Goal: Information Seeking & Learning: Learn about a topic

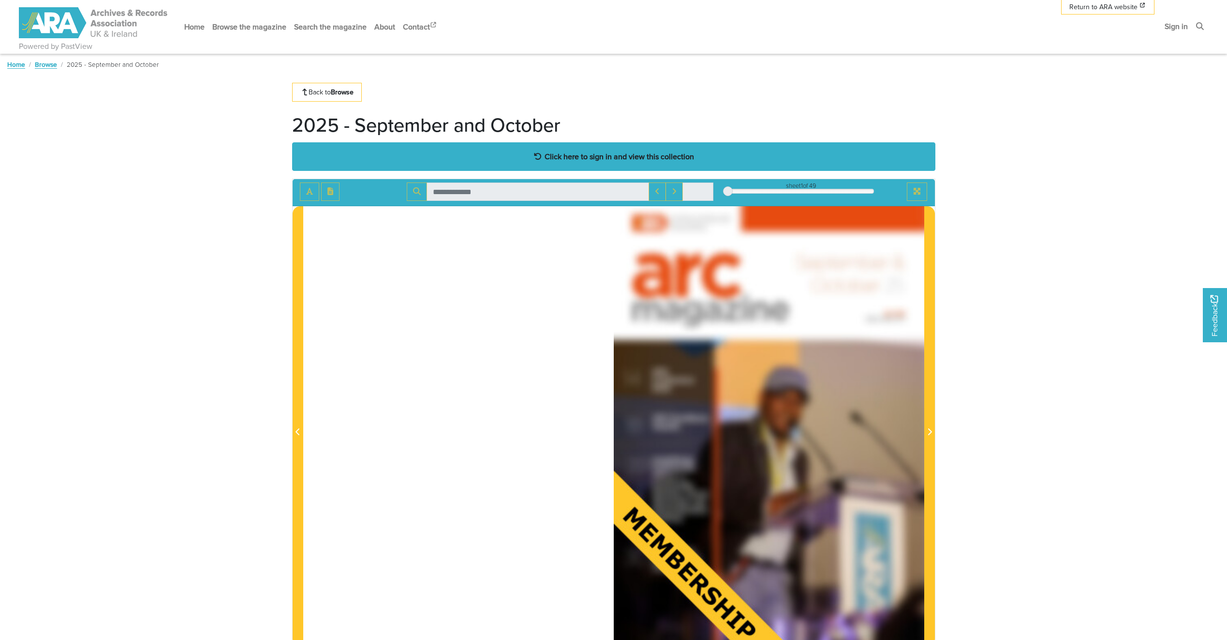
click at [633, 147] on div "Click here to sign in and view this collection" at bounding box center [613, 156] width 643 height 29
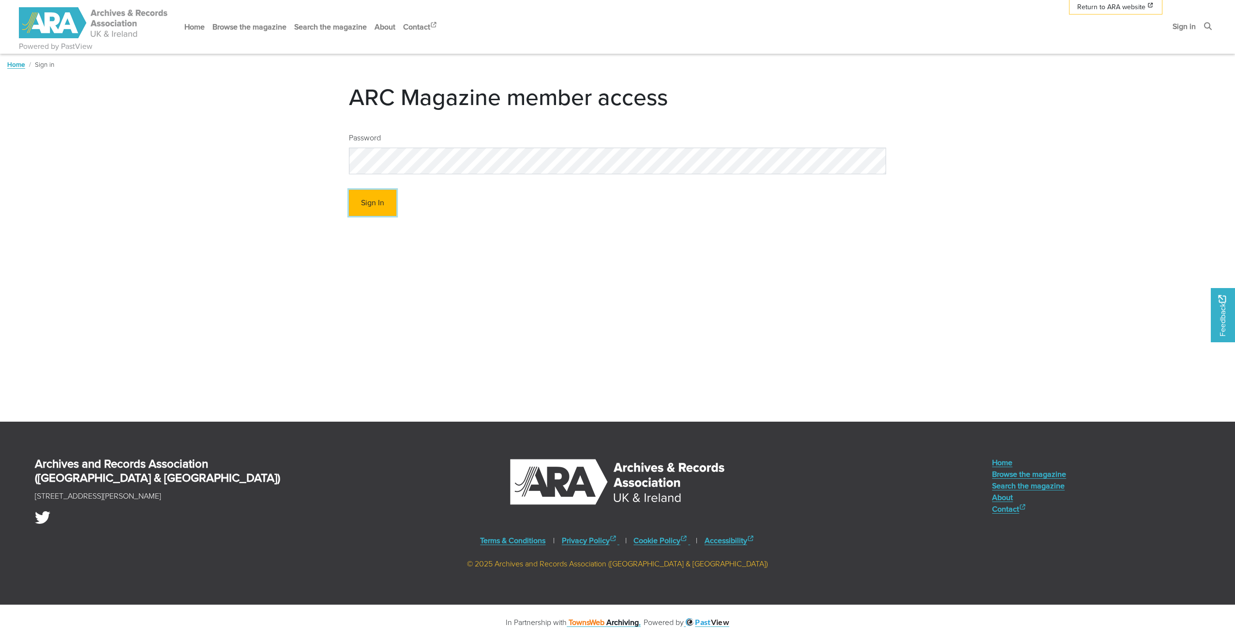
click at [365, 204] on button "Sign In" at bounding box center [372, 203] width 47 height 27
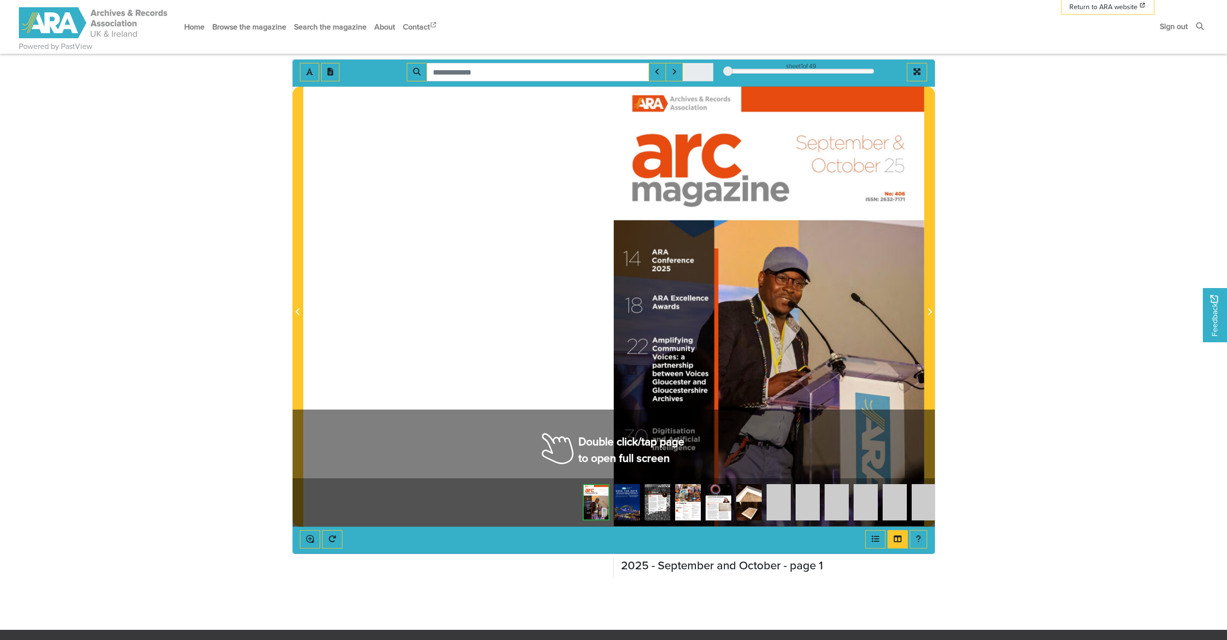
scroll to position [145, 0]
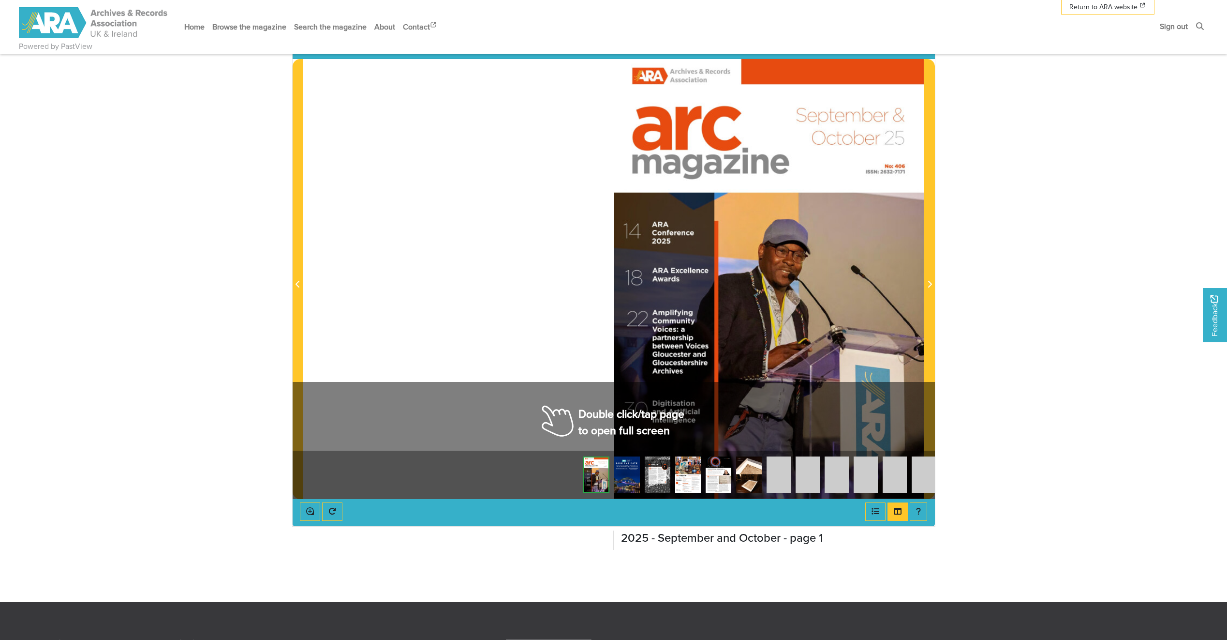
click at [626, 483] on img at bounding box center [627, 474] width 26 height 36
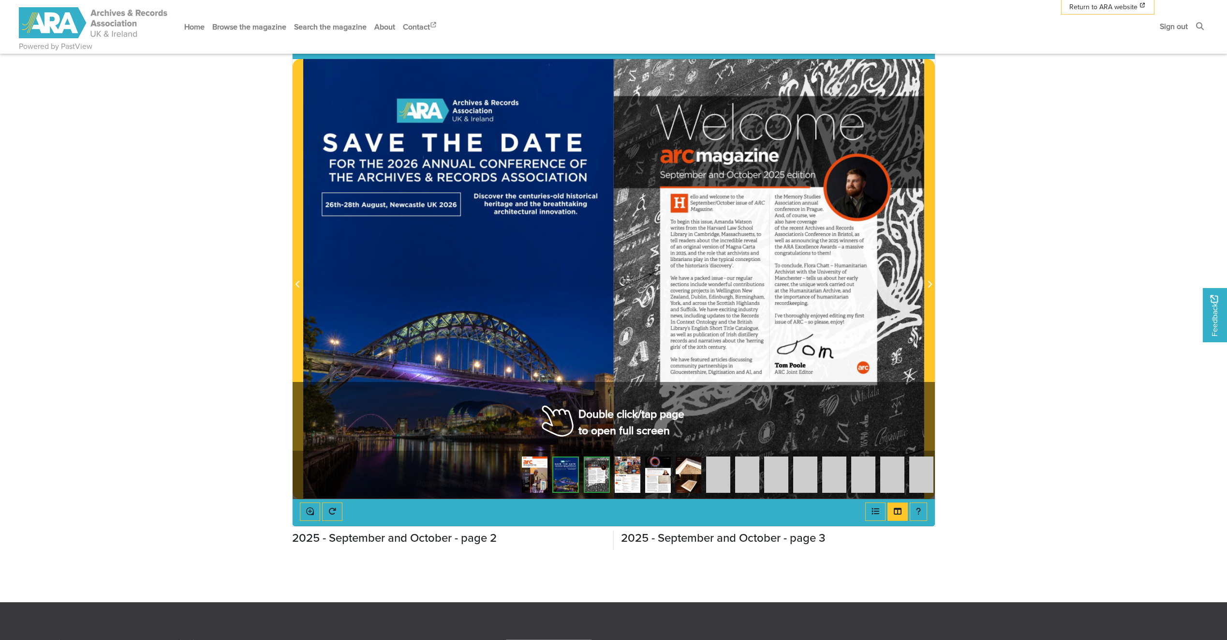
click at [608, 474] on img at bounding box center [597, 474] width 26 height 36
click at [627, 479] on img at bounding box center [628, 474] width 26 height 36
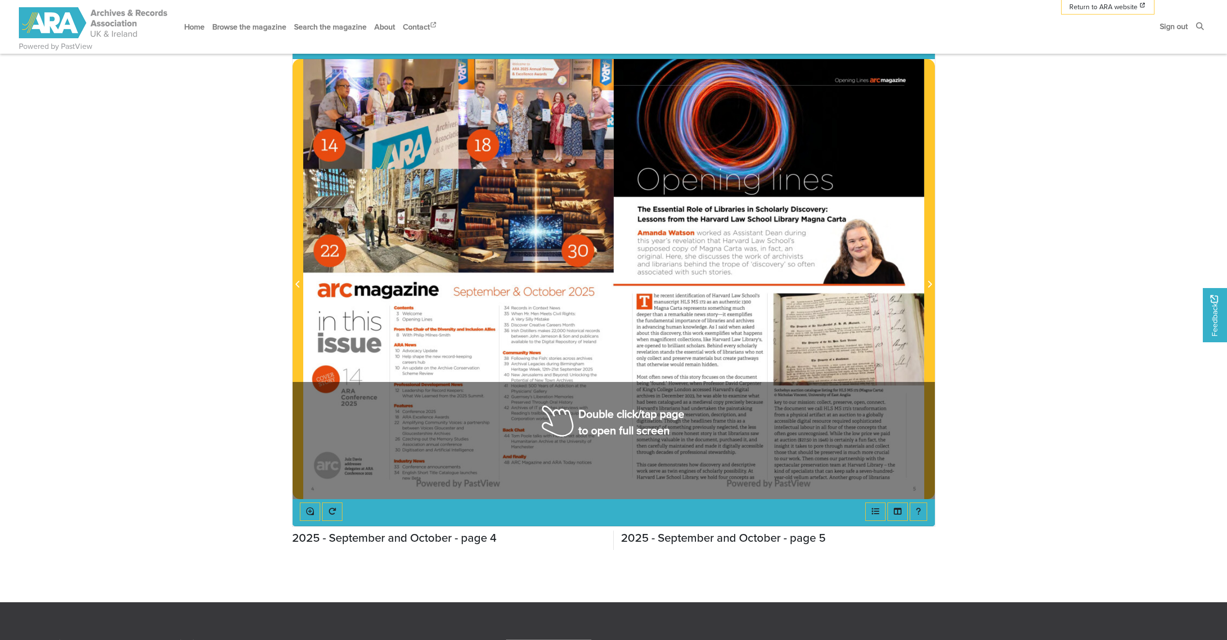
click at [596, 417] on div at bounding box center [458, 278] width 311 height 439
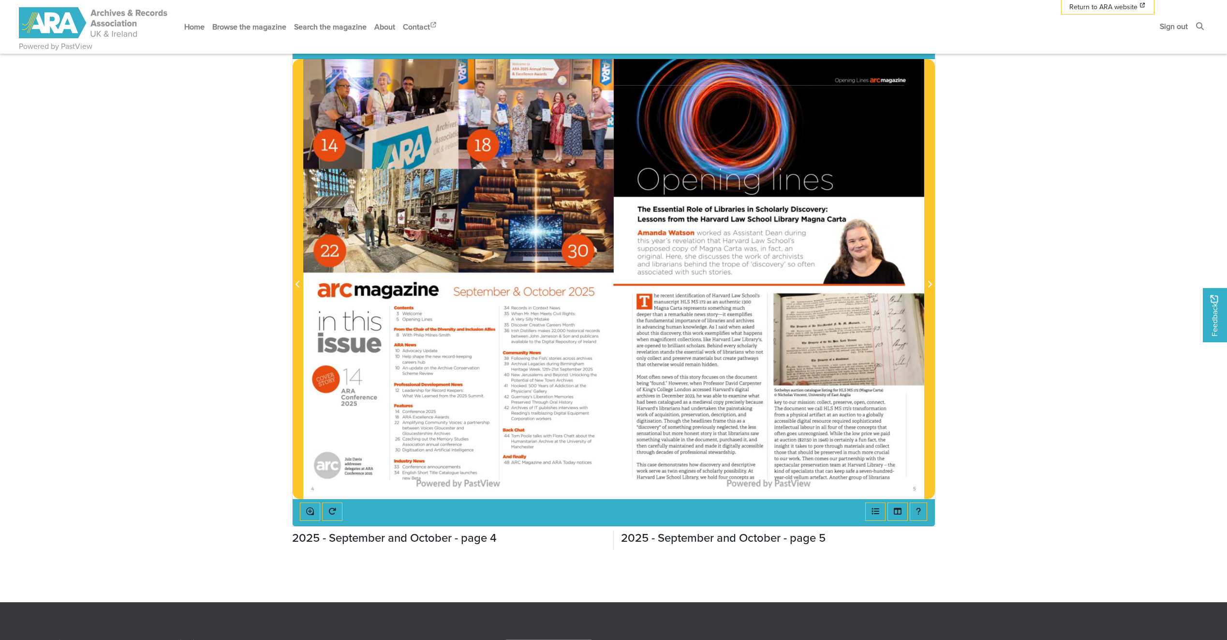
click at [596, 417] on div at bounding box center [458, 278] width 311 height 439
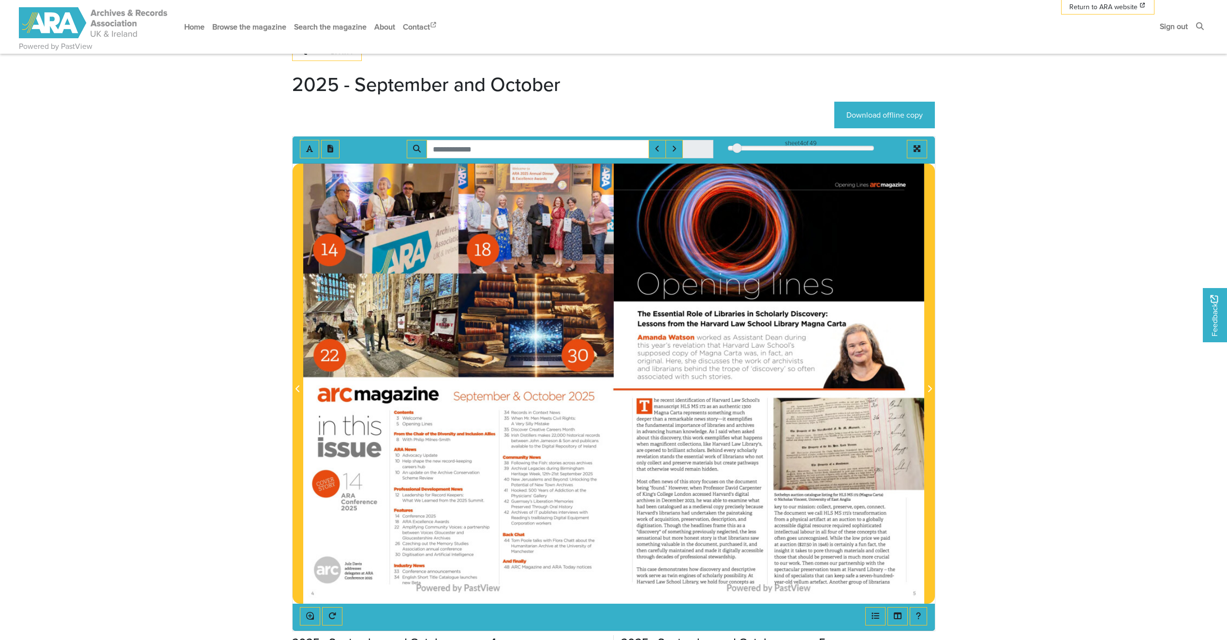
scroll to position [97, 0]
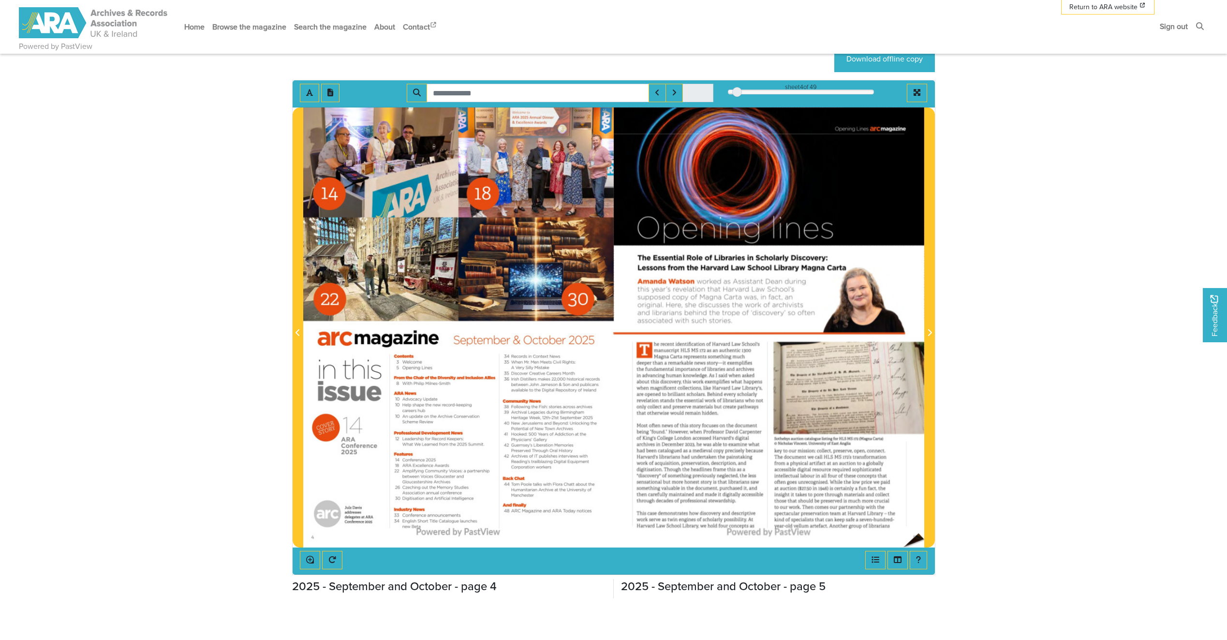
click at [919, 533] on div at bounding box center [769, 326] width 311 height 439
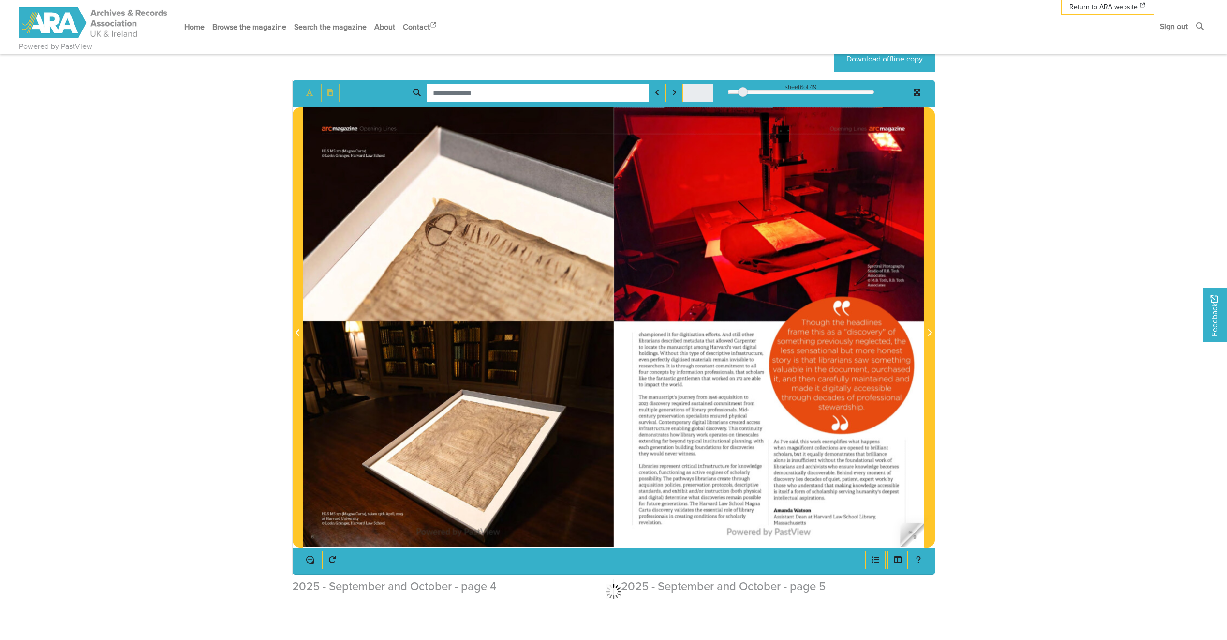
click at [917, 533] on div at bounding box center [769, 326] width 311 height 439
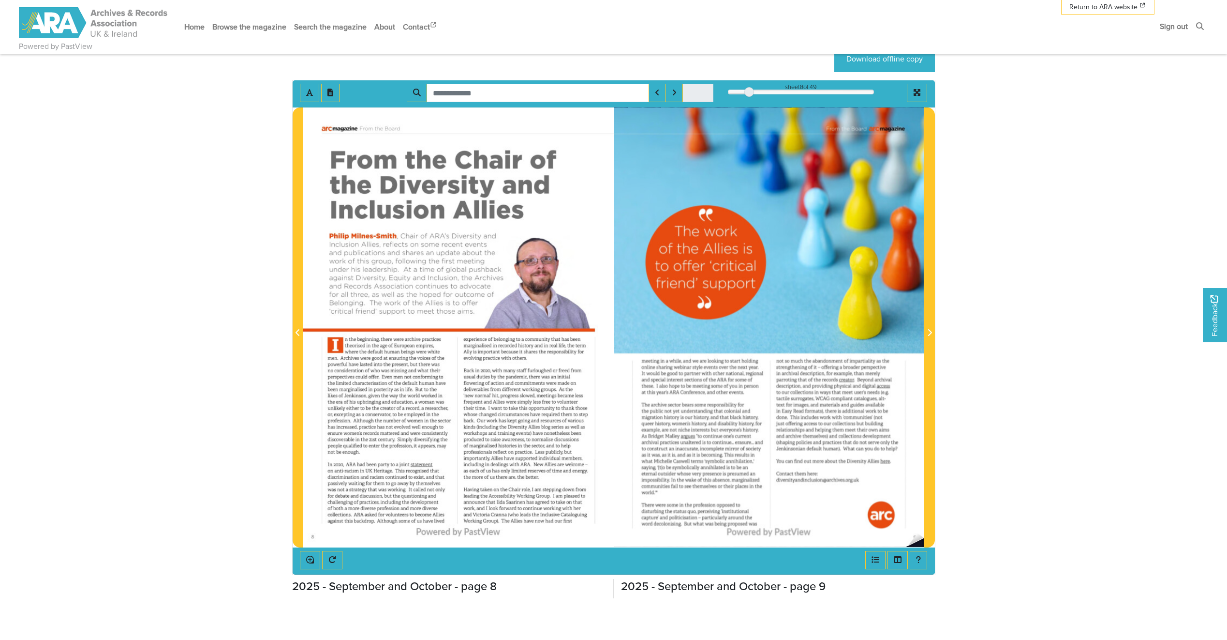
click at [917, 533] on div at bounding box center [769, 326] width 311 height 439
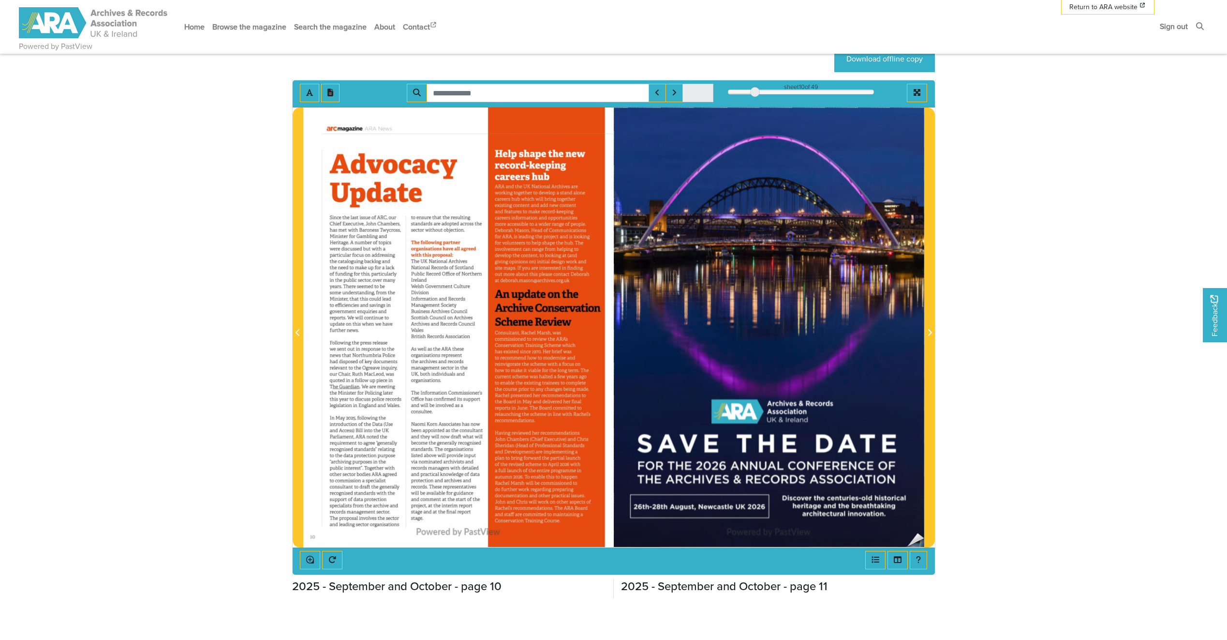
click at [917, 533] on div at bounding box center [769, 326] width 311 height 439
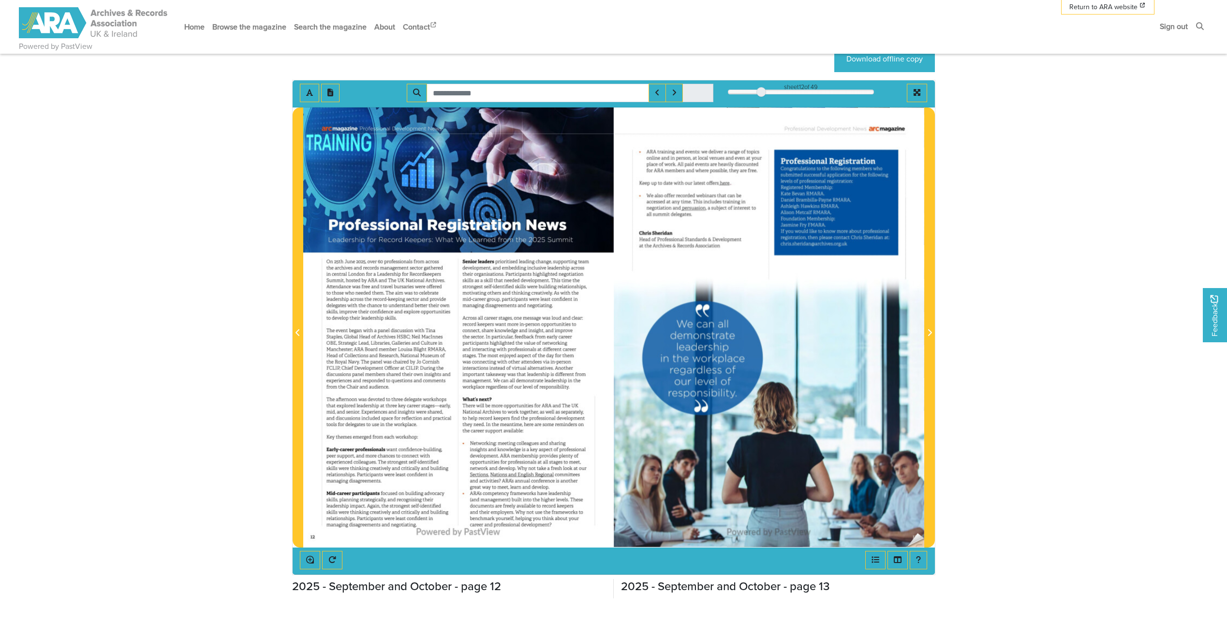
click at [917, 533] on div at bounding box center [769, 326] width 311 height 439
click at [917, 533] on img at bounding box center [769, 326] width 311 height 439
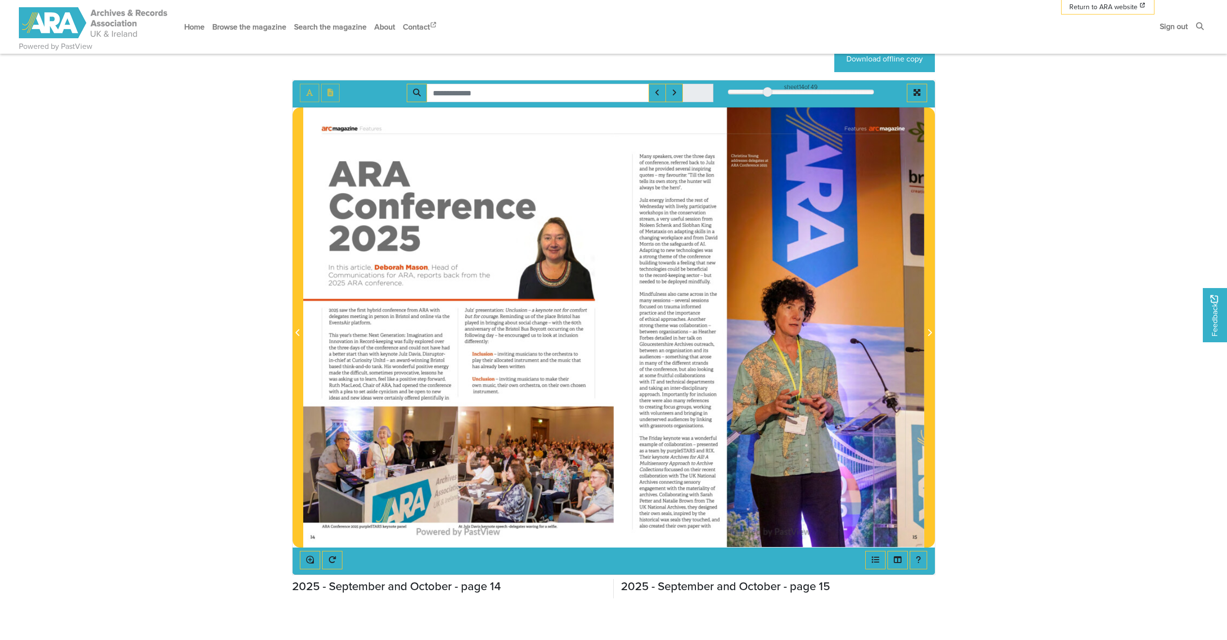
click at [917, 533] on div at bounding box center [769, 326] width 311 height 439
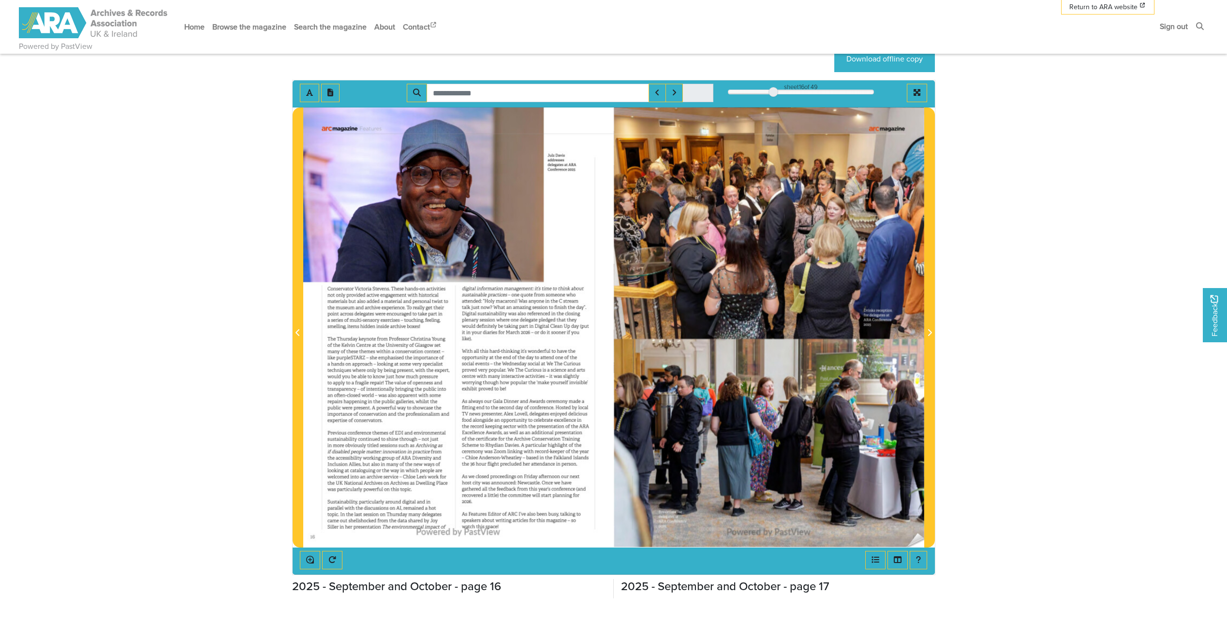
click at [917, 533] on div at bounding box center [769, 326] width 311 height 439
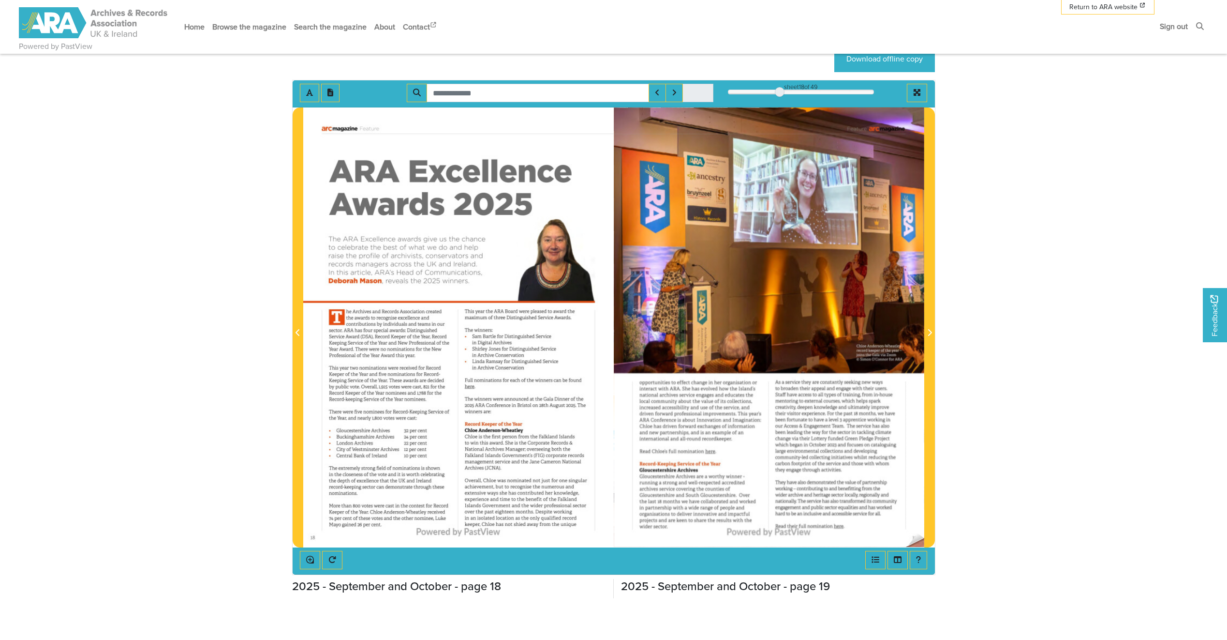
click at [917, 533] on div at bounding box center [769, 326] width 311 height 439
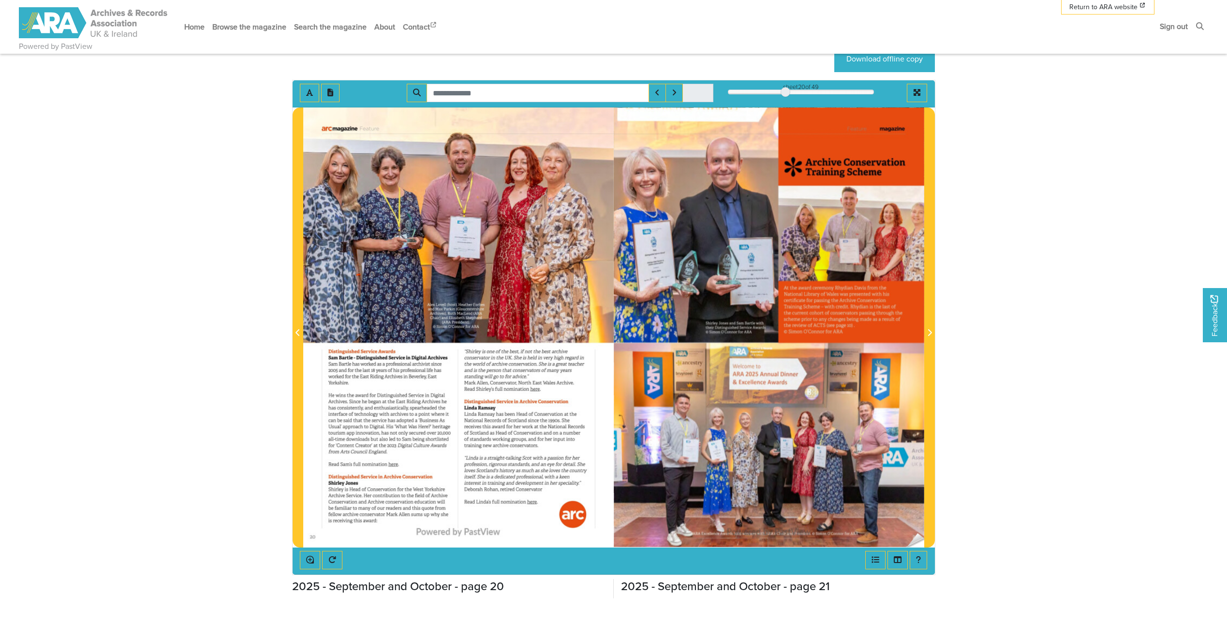
click at [917, 533] on div at bounding box center [769, 326] width 311 height 439
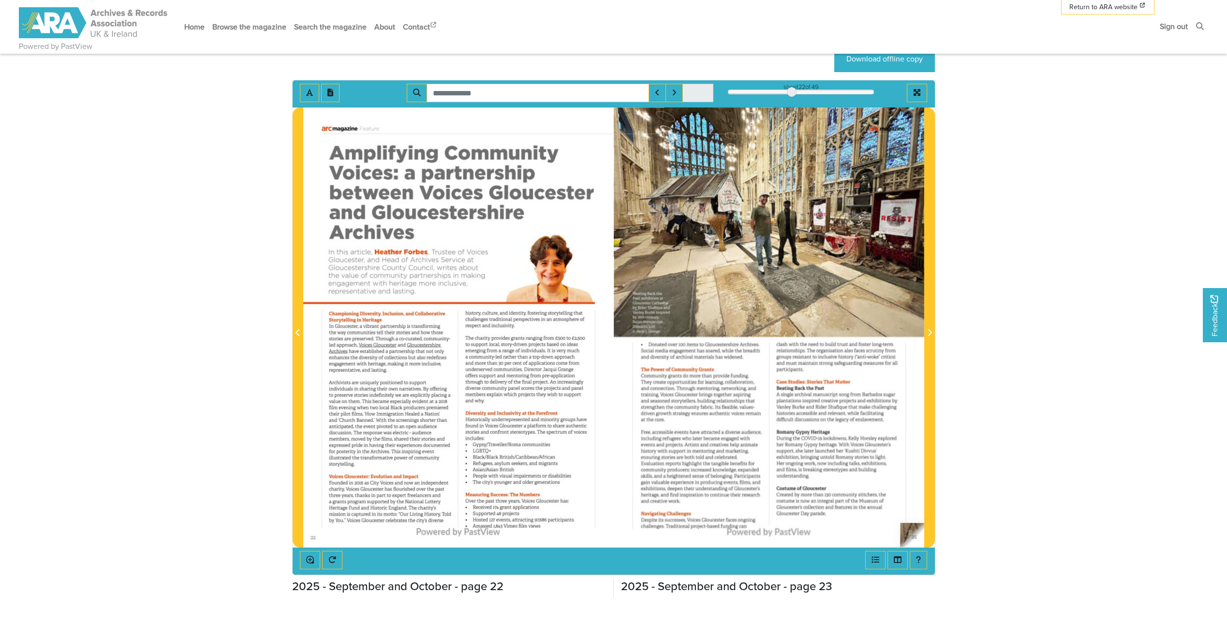
click at [905, 535] on img at bounding box center [769, 326] width 311 height 439
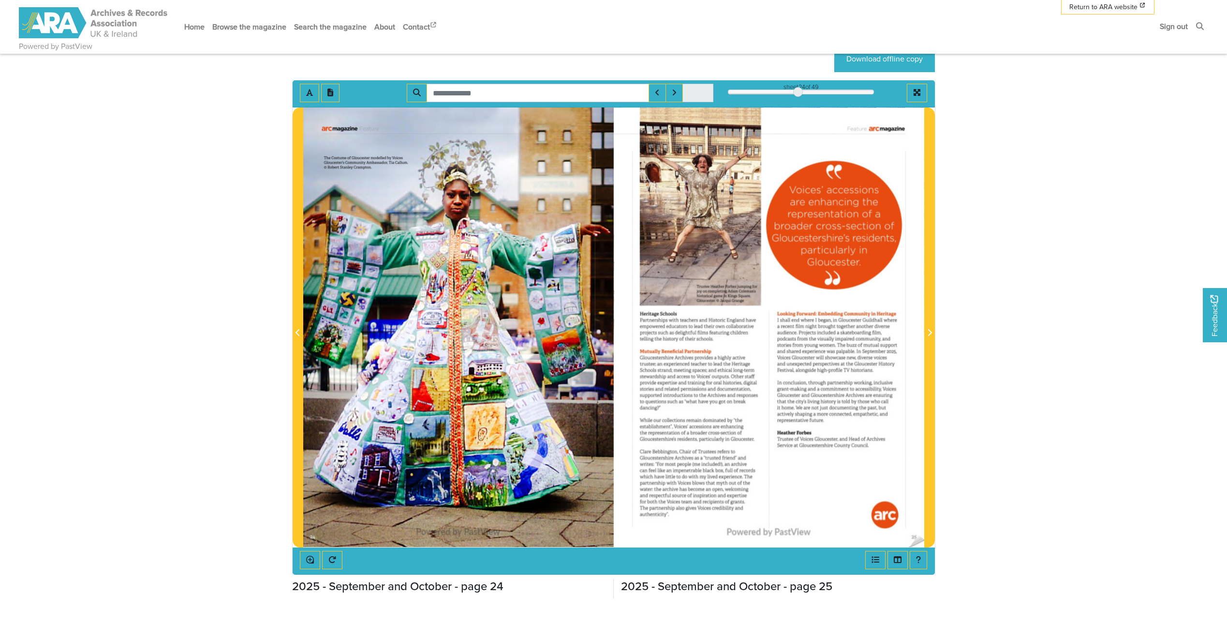
click at [918, 535] on div at bounding box center [769, 326] width 311 height 439
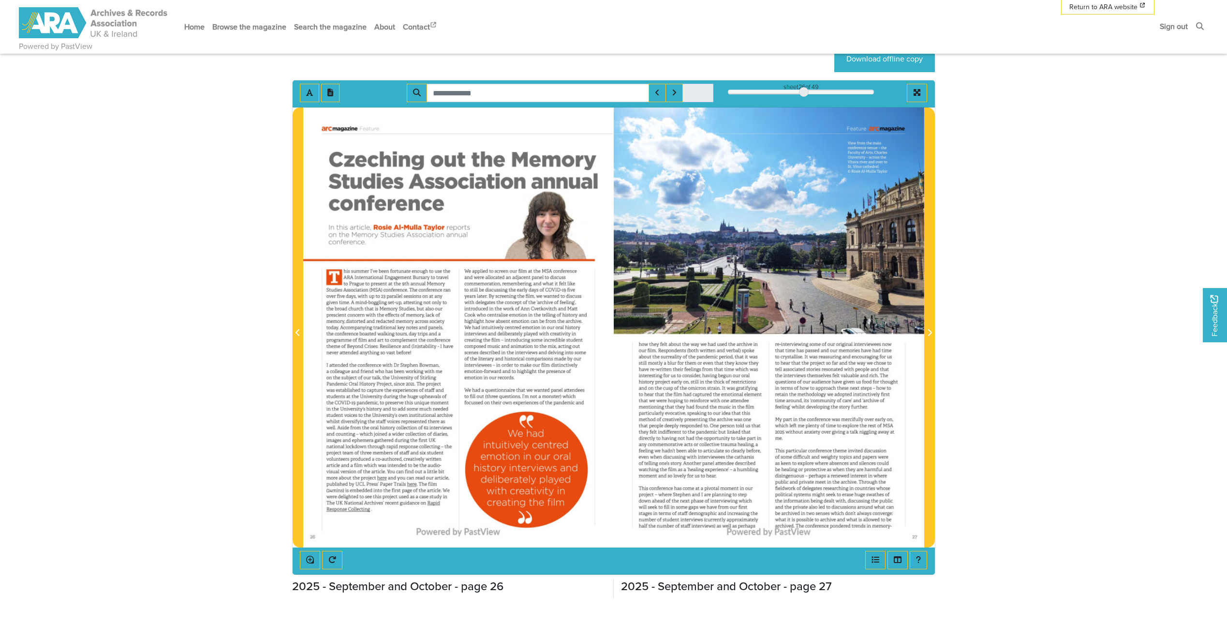
click at [919, 535] on div at bounding box center [769, 326] width 311 height 439
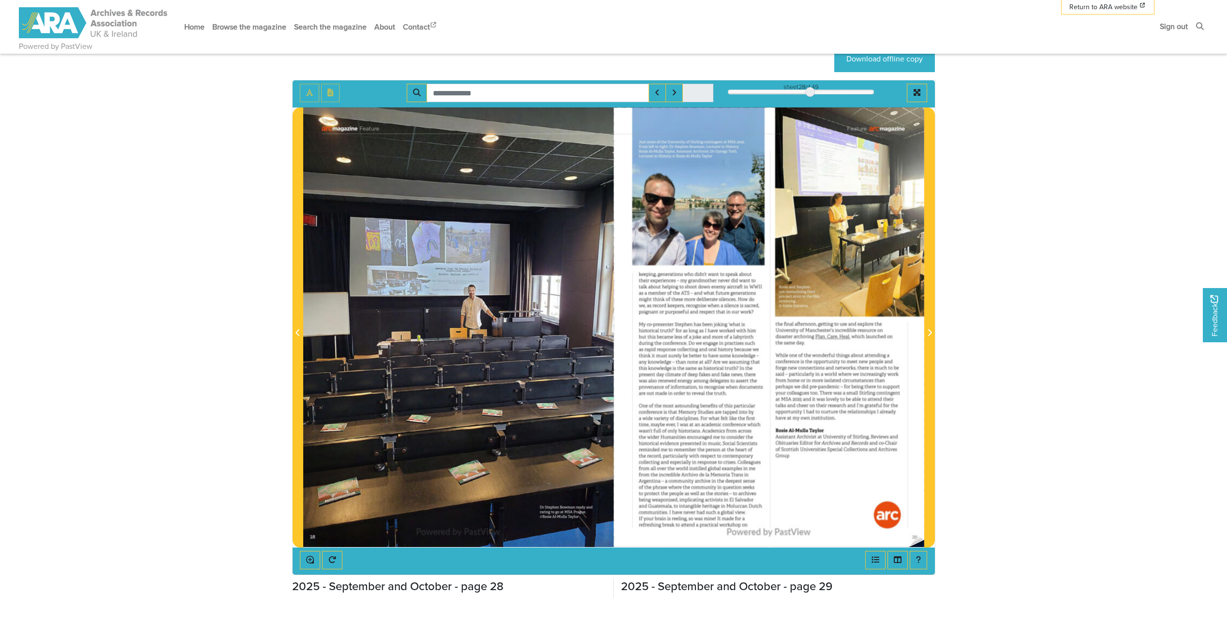
click at [919, 535] on div at bounding box center [769, 326] width 311 height 439
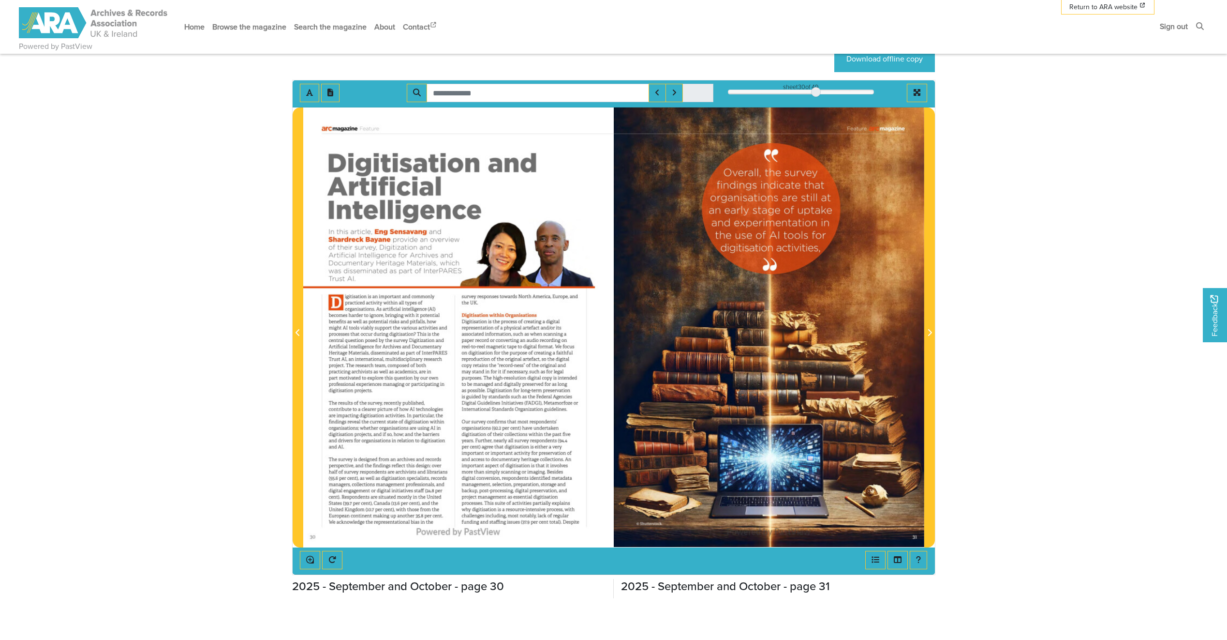
click at [919, 535] on div at bounding box center [769, 326] width 311 height 439
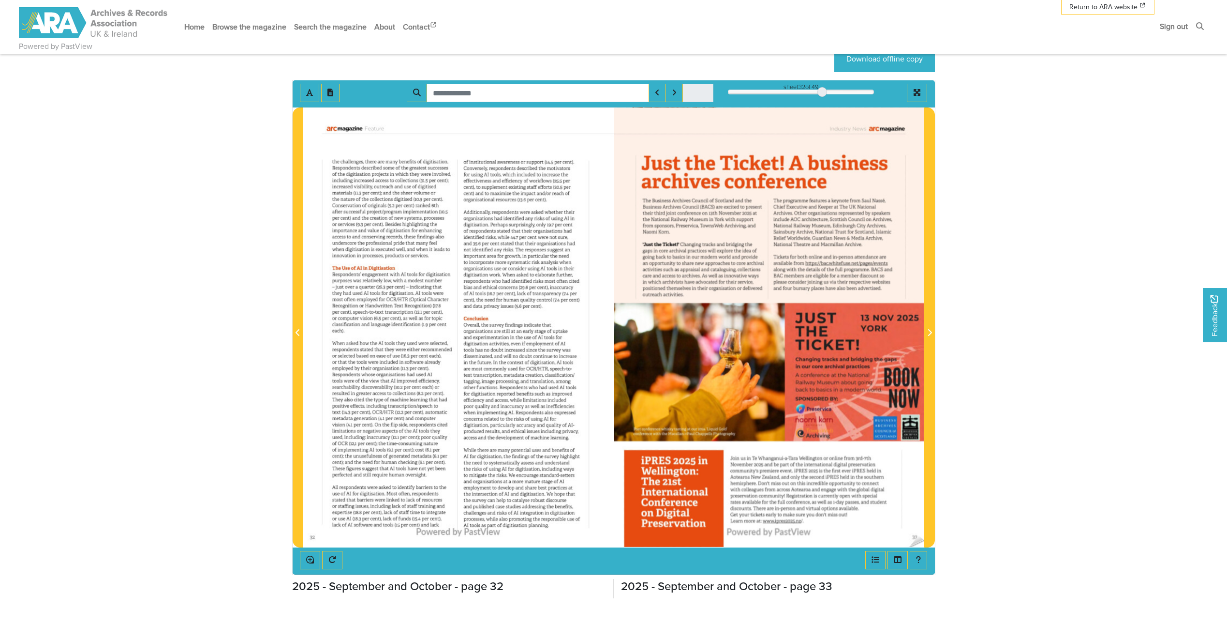
click at [919, 535] on div at bounding box center [769, 326] width 311 height 439
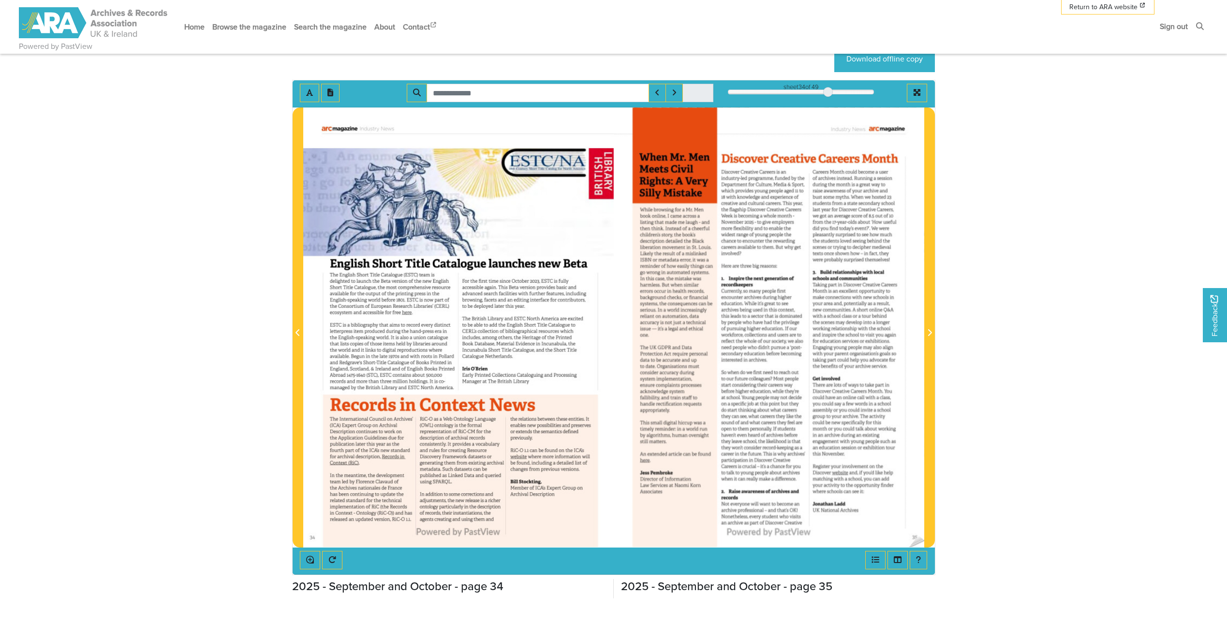
click at [919, 535] on div at bounding box center [769, 326] width 311 height 439
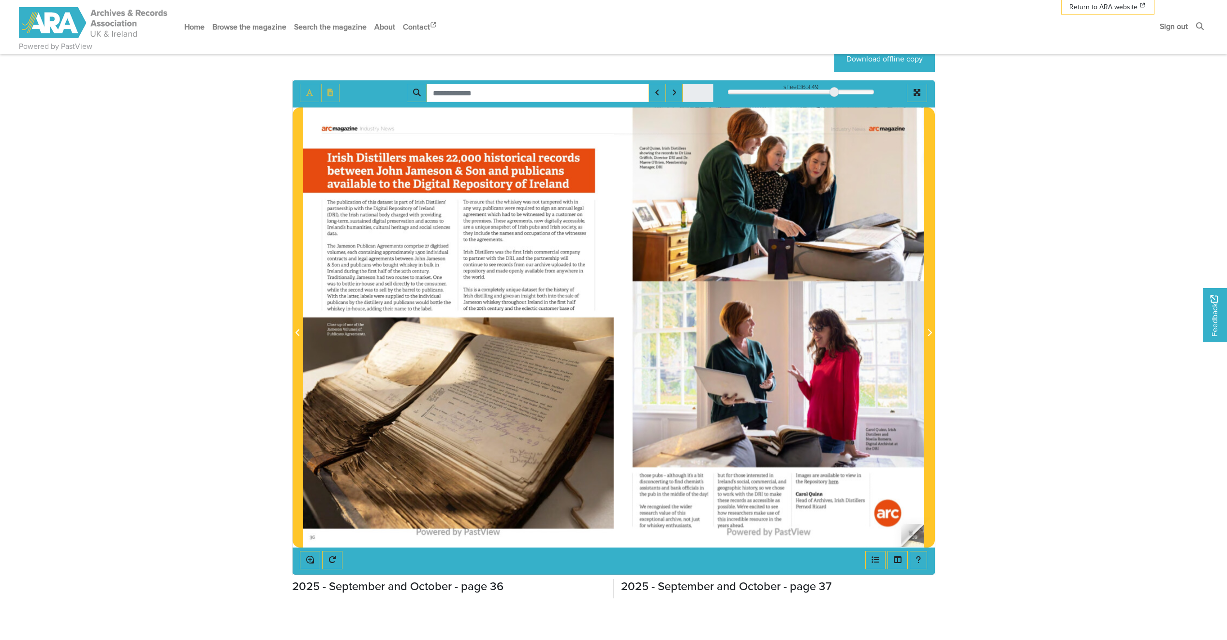
click at [919, 536] on div at bounding box center [769, 326] width 311 height 439
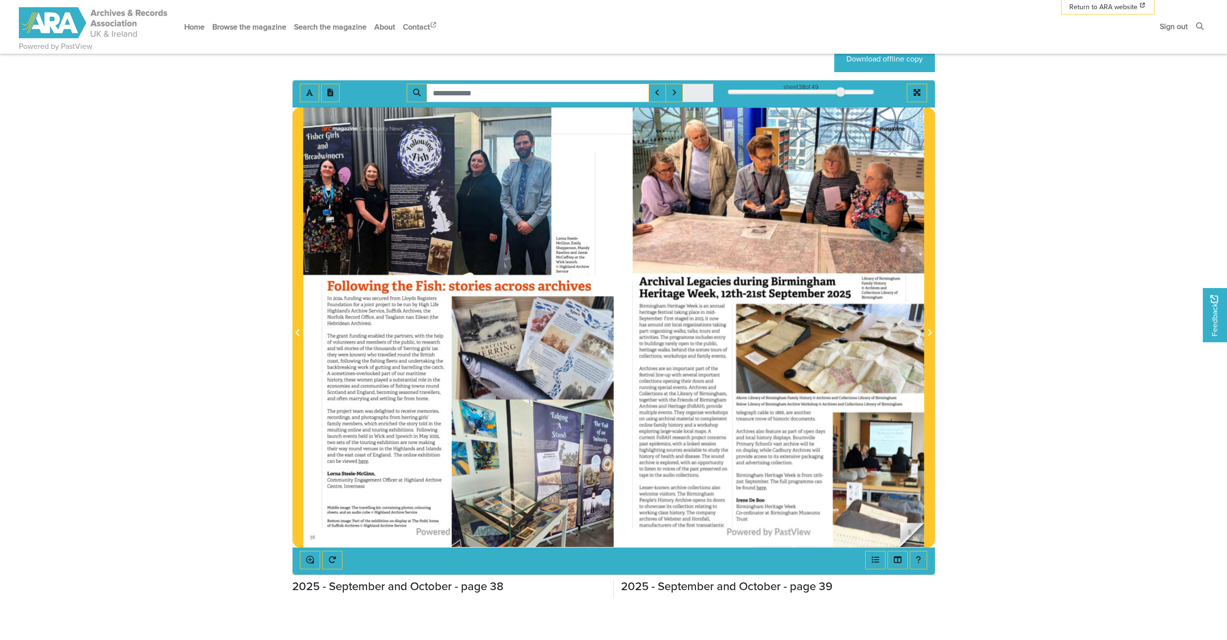
click at [920, 535] on div at bounding box center [769, 326] width 311 height 439
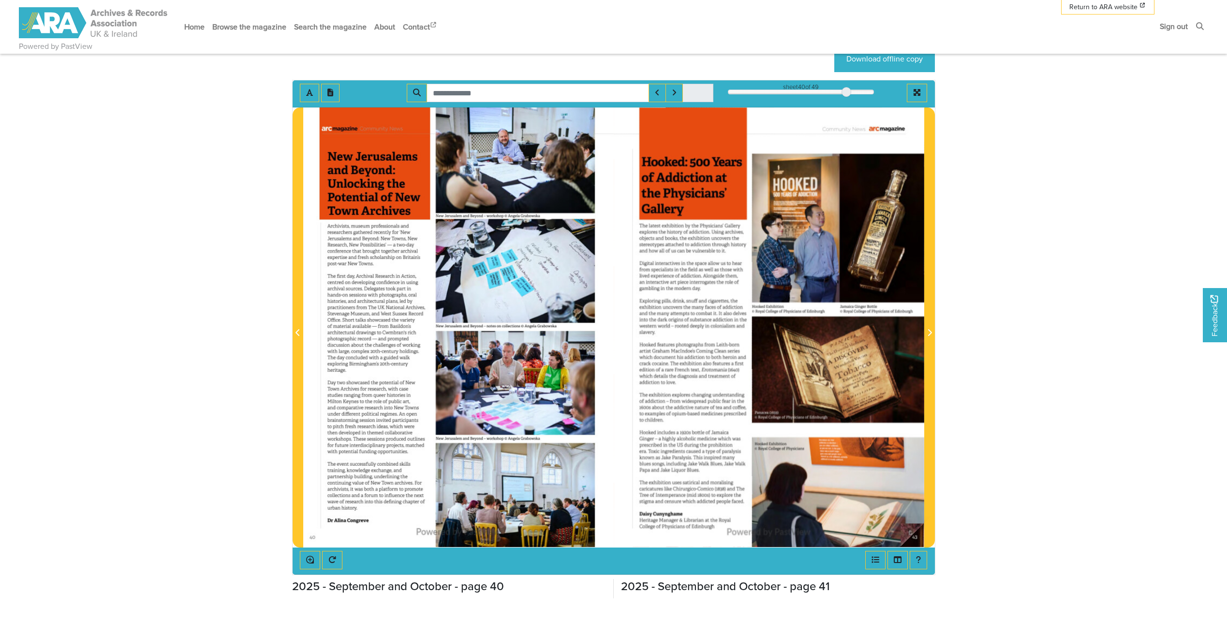
click at [920, 534] on div at bounding box center [769, 326] width 311 height 439
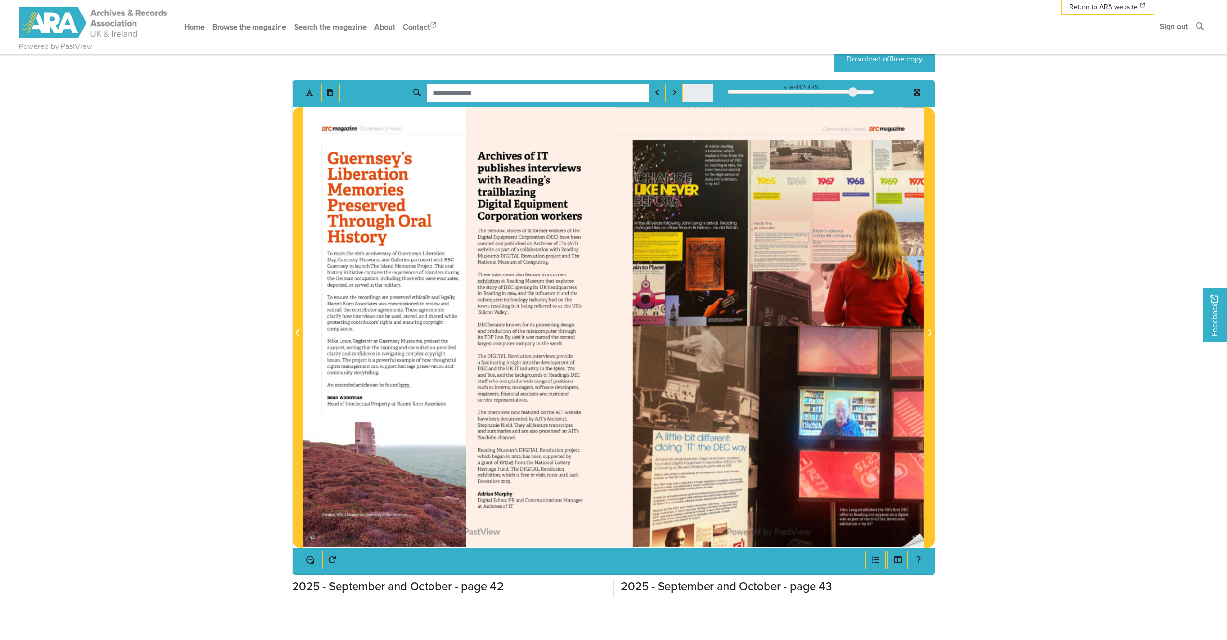
click at [920, 533] on div at bounding box center [769, 326] width 311 height 439
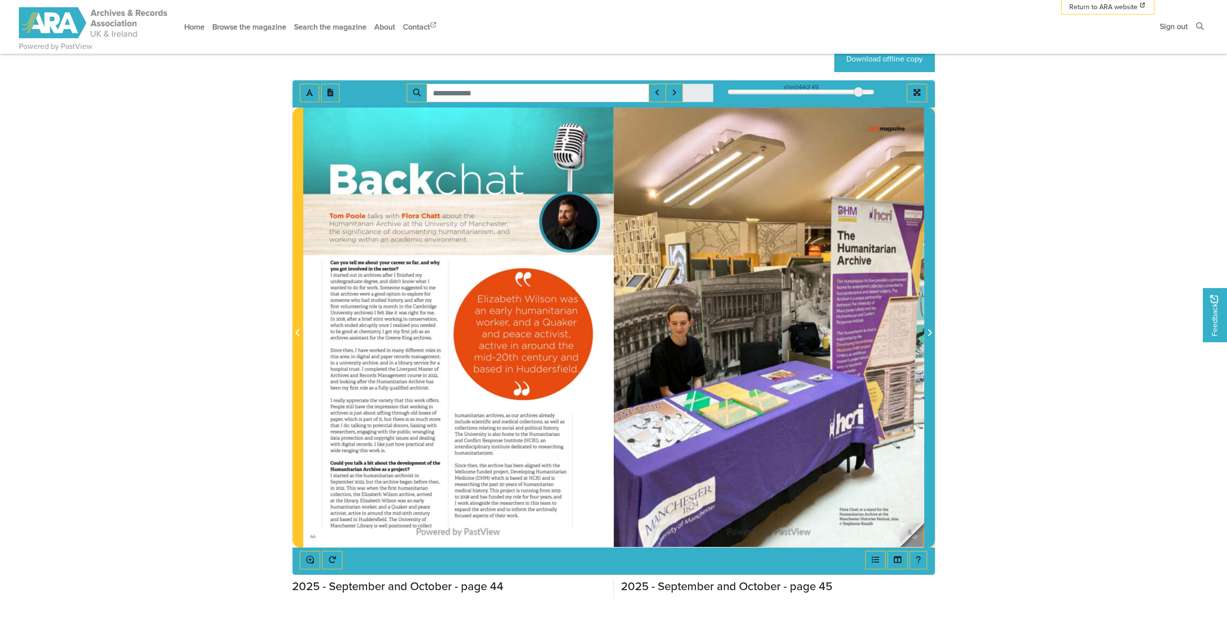
click at [925, 540] on span "Next Page" at bounding box center [930, 327] width 10 height 438
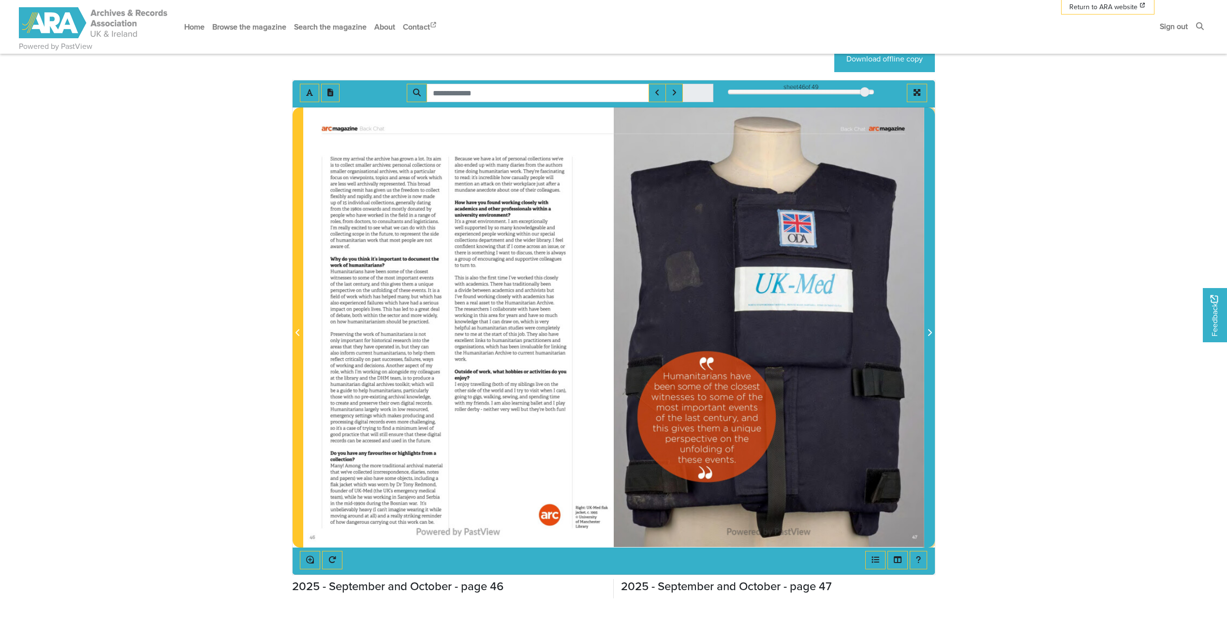
click at [925, 540] on span "Next Page" at bounding box center [930, 327] width 10 height 438
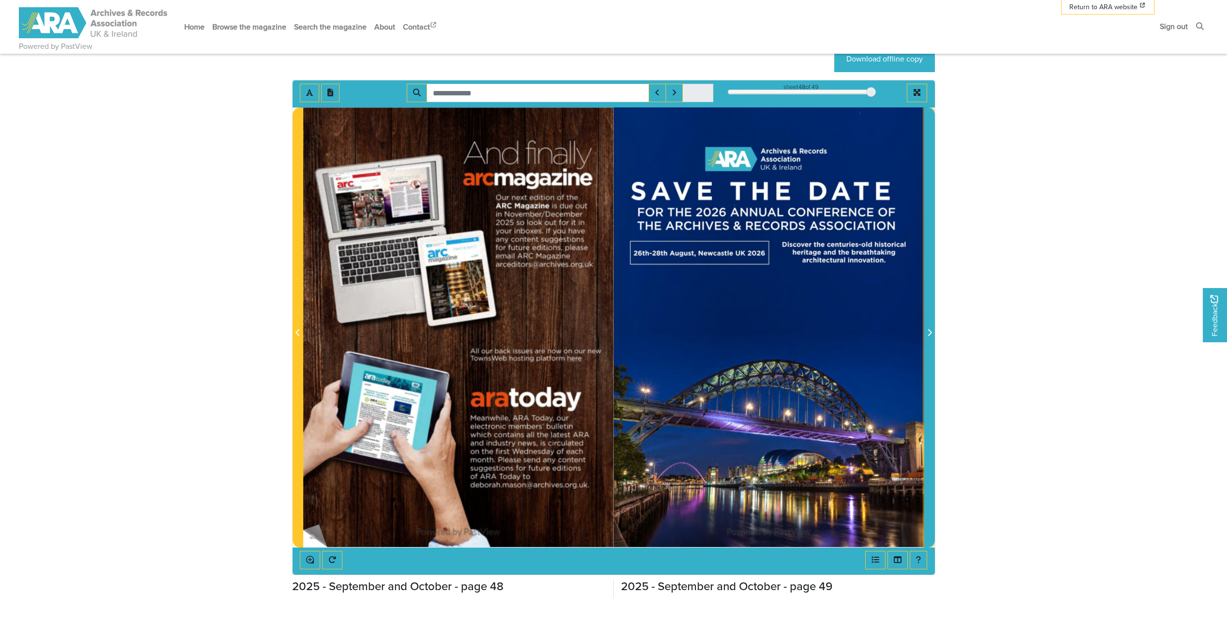
click at [319, 524] on img at bounding box center [458, 326] width 311 height 439
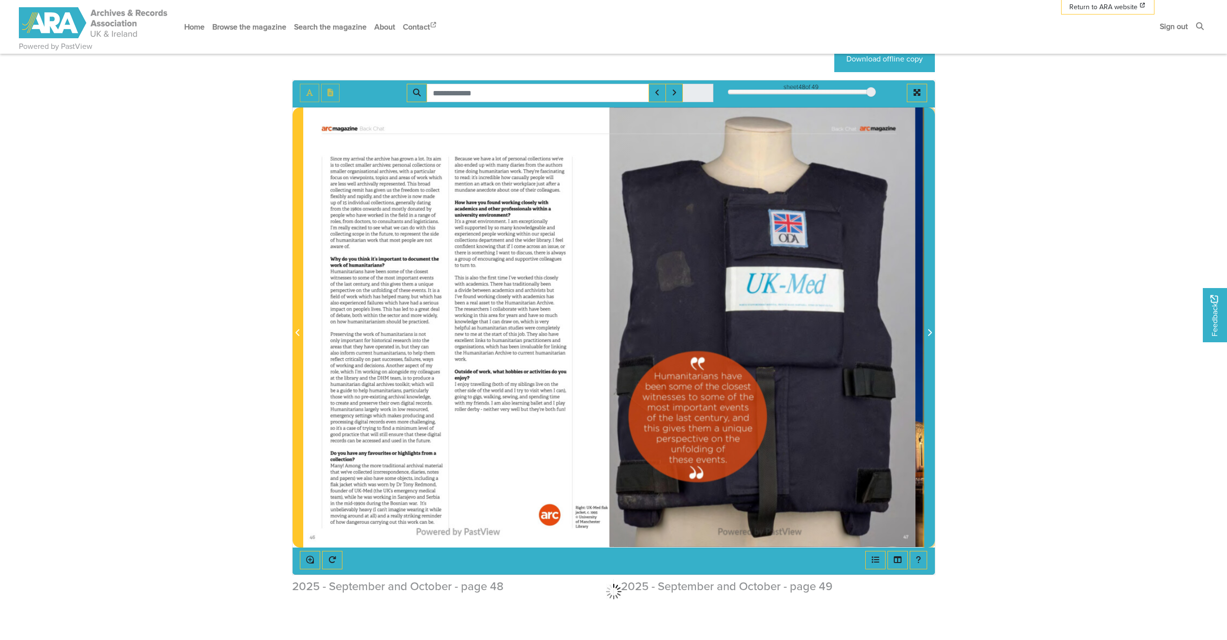
click at [319, 524] on div at bounding box center [613, 326] width 621 height 439
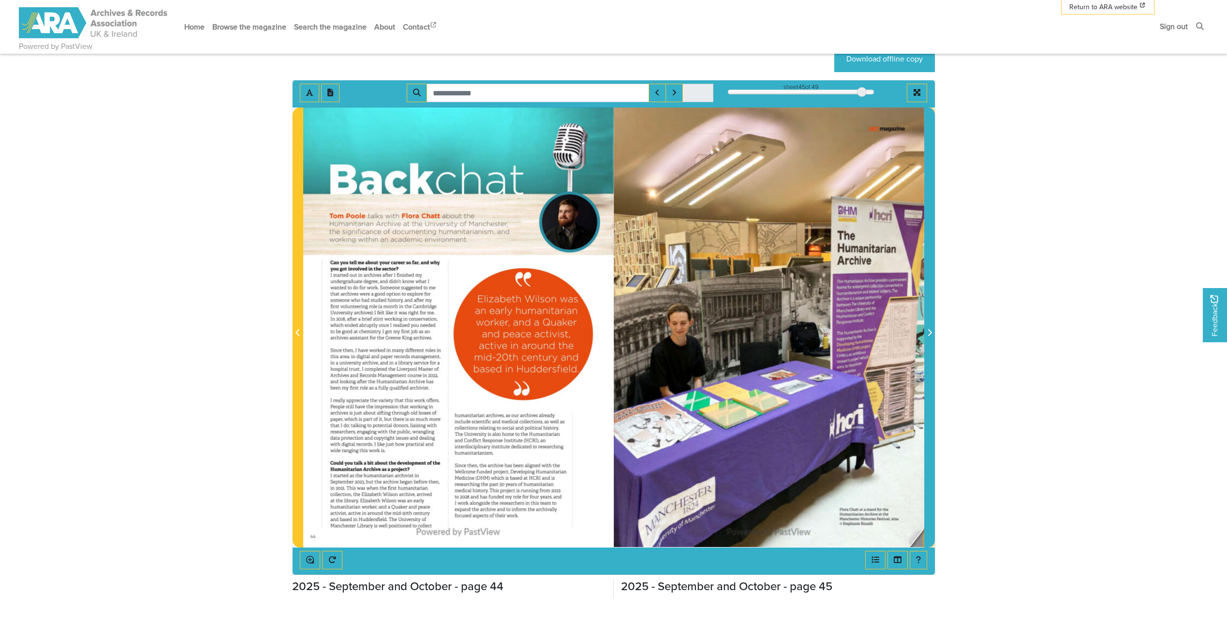
click at [907, 533] on img at bounding box center [769, 326] width 311 height 439
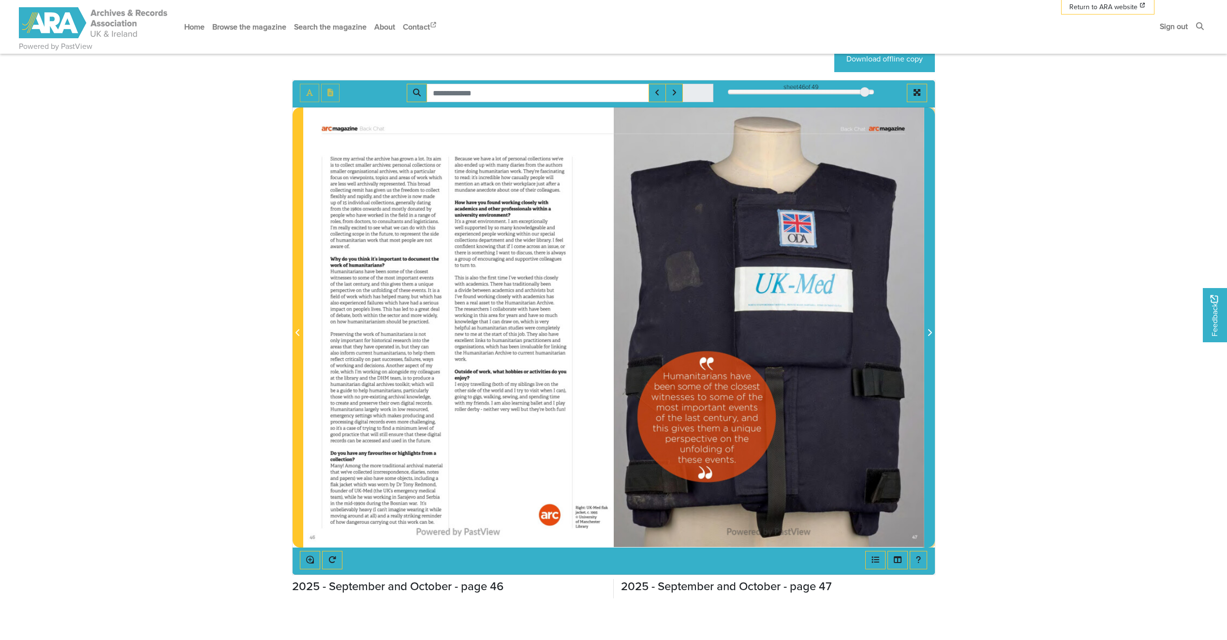
click at [907, 533] on div at bounding box center [769, 326] width 311 height 439
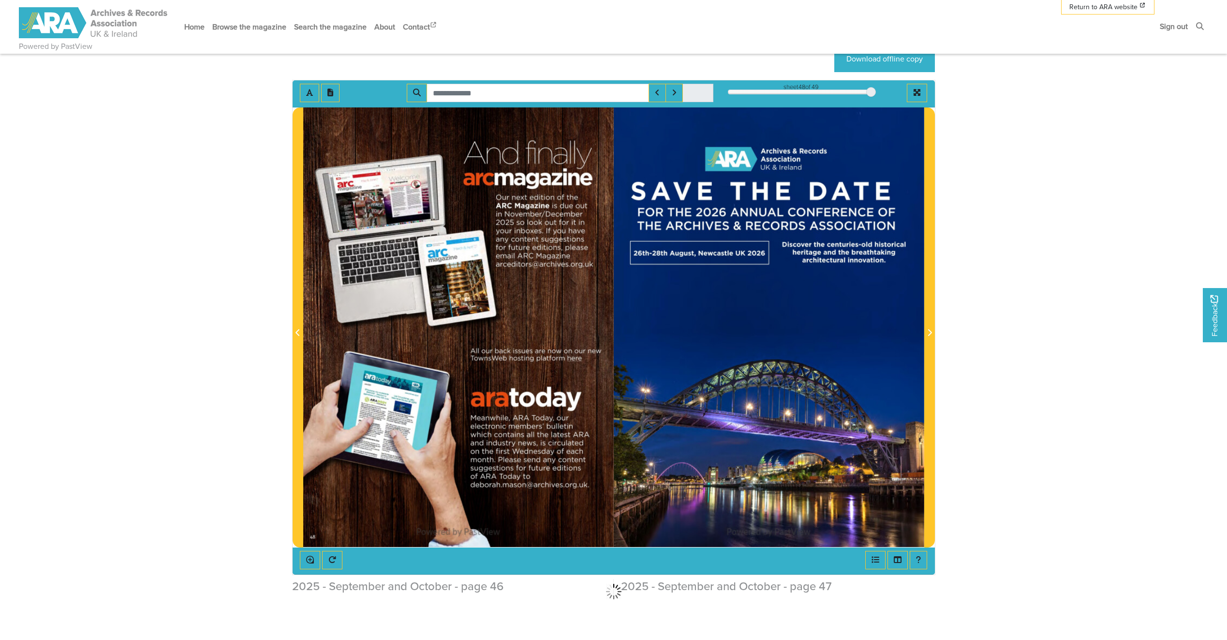
click at [907, 533] on div at bounding box center [769, 326] width 311 height 439
